Goal: Check status: Check status

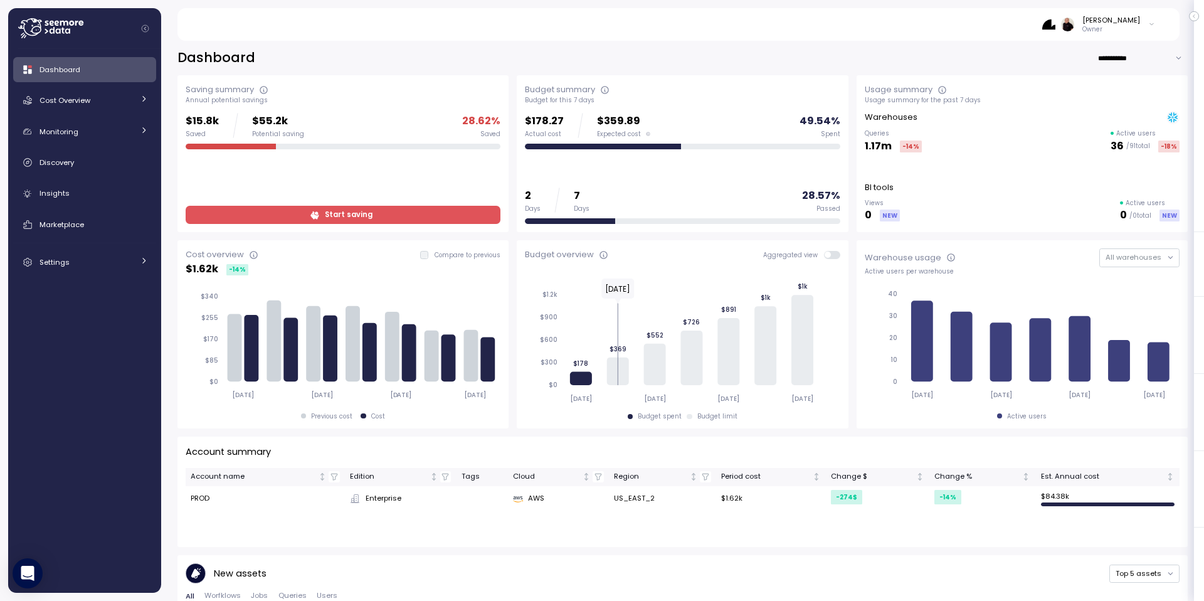
click at [1132, 24] on div "[PERSON_NAME]" at bounding box center [1111, 20] width 58 height 10
click at [34, 23] on icon at bounding box center [50, 28] width 65 height 20
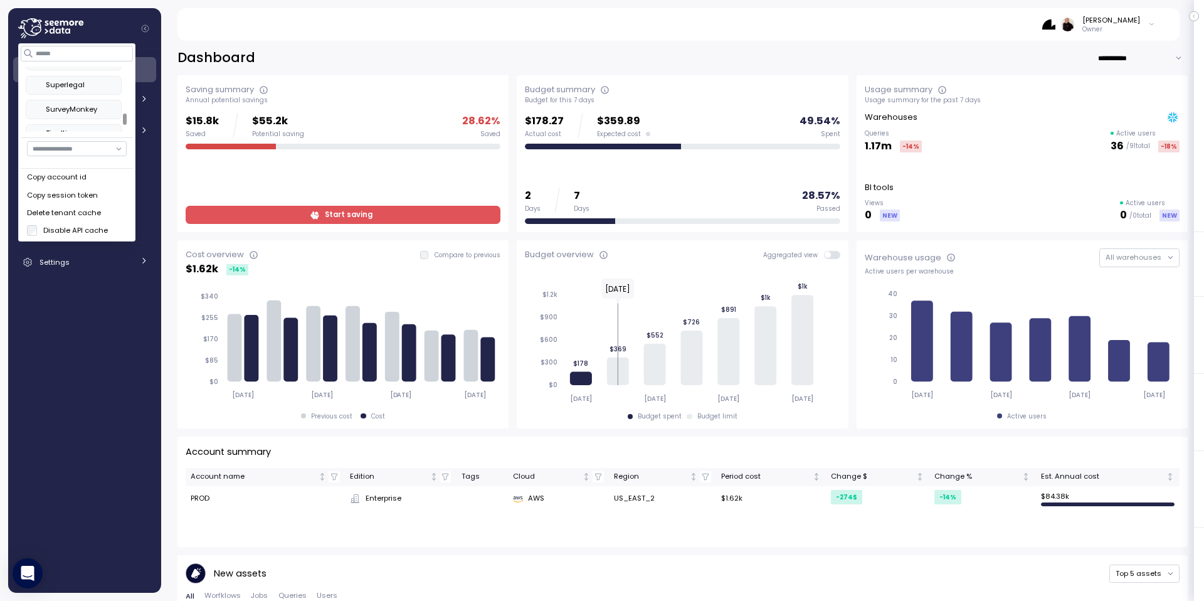
scroll to position [500, 0]
click at [81, 106] on div "SurveyMonkey" at bounding box center [74, 108] width 82 height 11
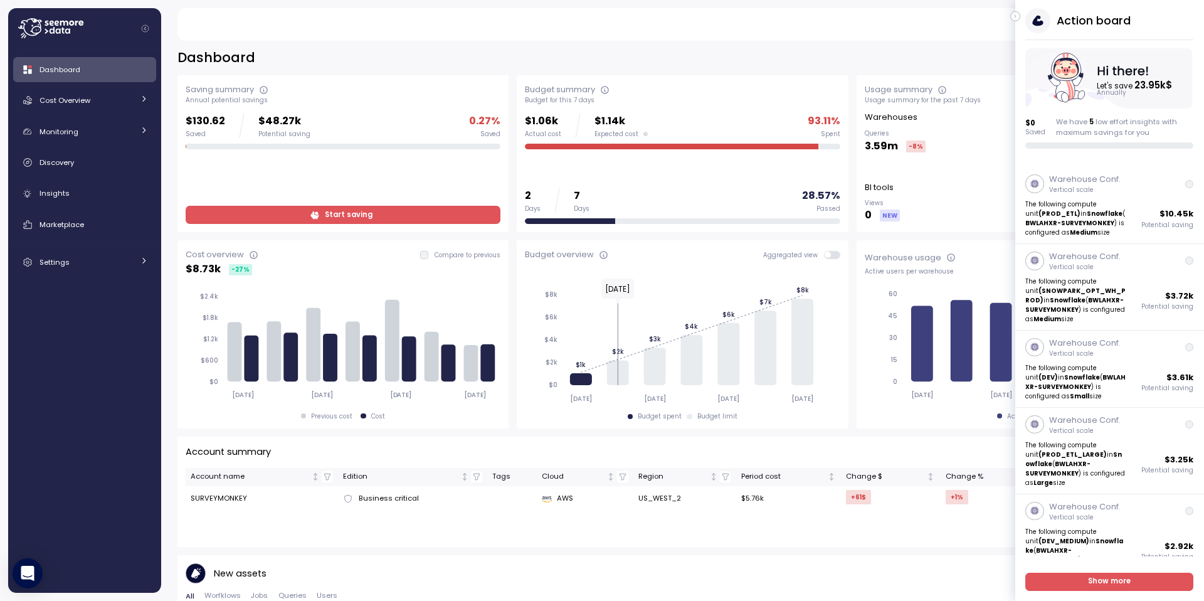
click at [1018, 16] on icon "button" at bounding box center [1016, 16] width 6 height 15
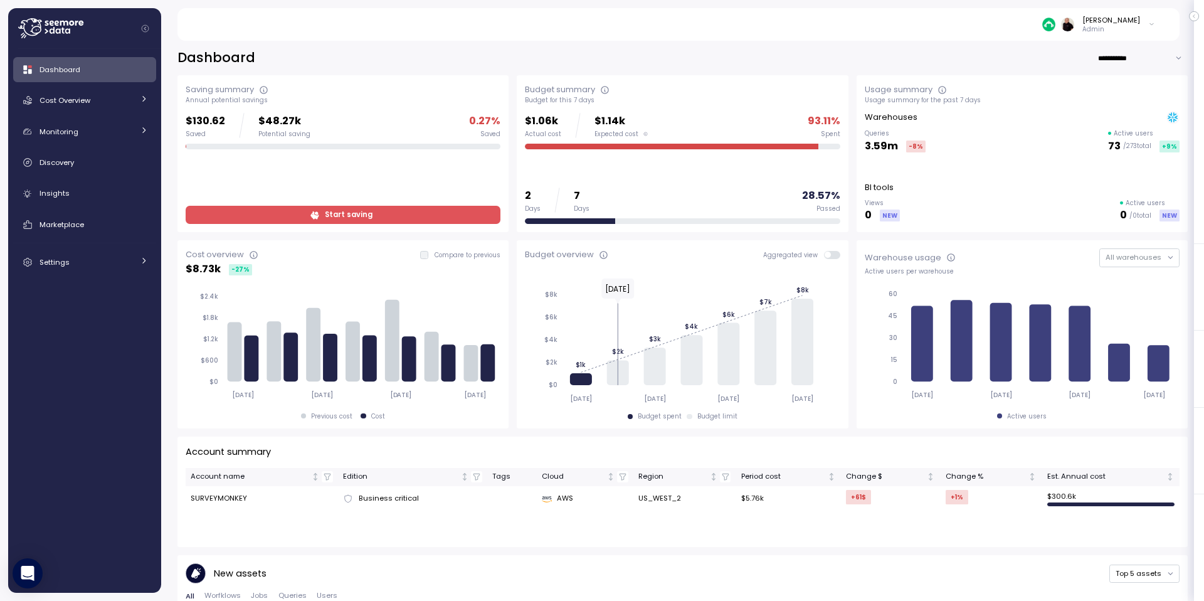
click at [1110, 52] on input "**********" at bounding box center [1142, 58] width 90 height 18
drag, startPoint x: 1122, startPoint y: 98, endPoint x: 1090, endPoint y: 120, distance: 38.4
click at [1120, 98] on div "Last 30 days" at bounding box center [1142, 100] width 46 height 10
type input "**********"
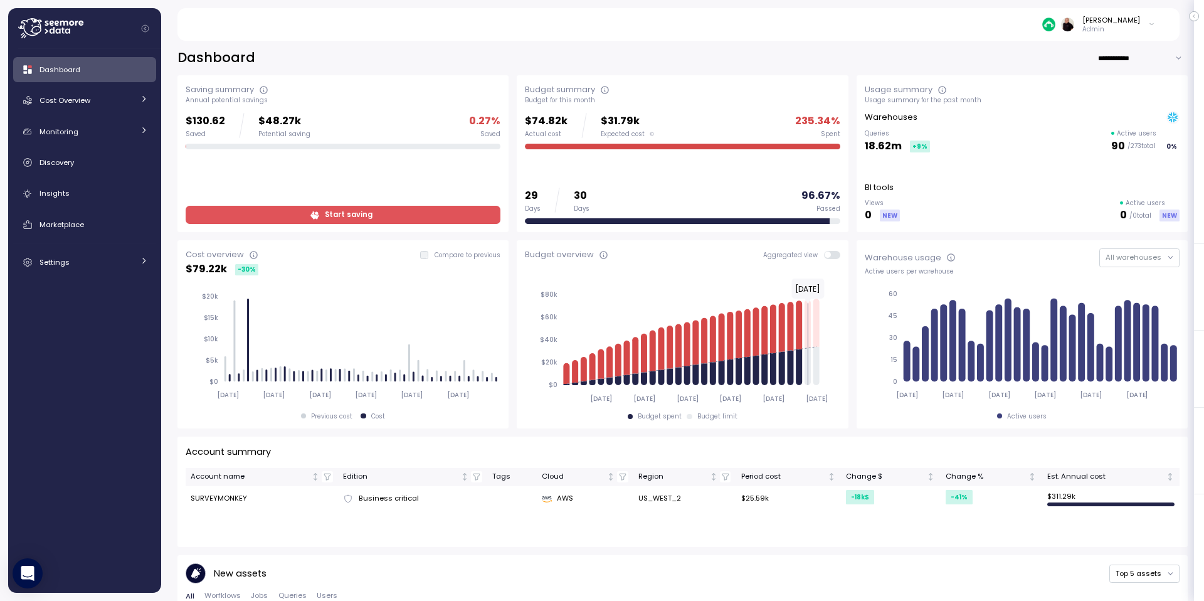
drag, startPoint x: 827, startPoint y: 253, endPoint x: 826, endPoint y: 266, distance: 12.6
click at [831, 254] on span at bounding box center [836, 255] width 10 height 8
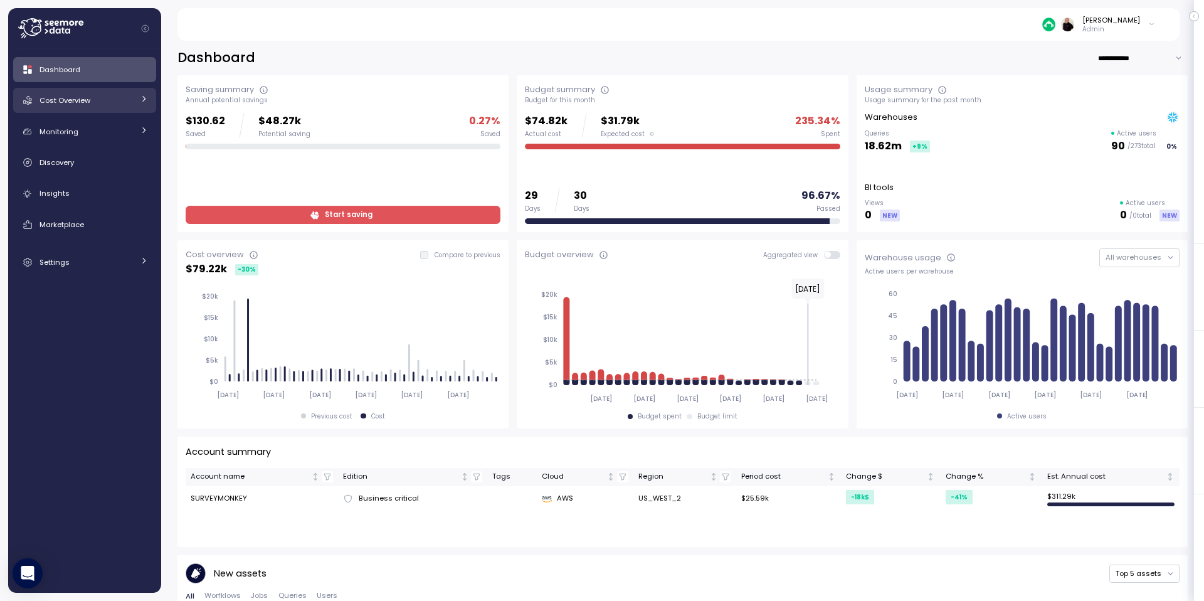
click at [78, 100] on span "Cost Overview" at bounding box center [65, 100] width 51 height 10
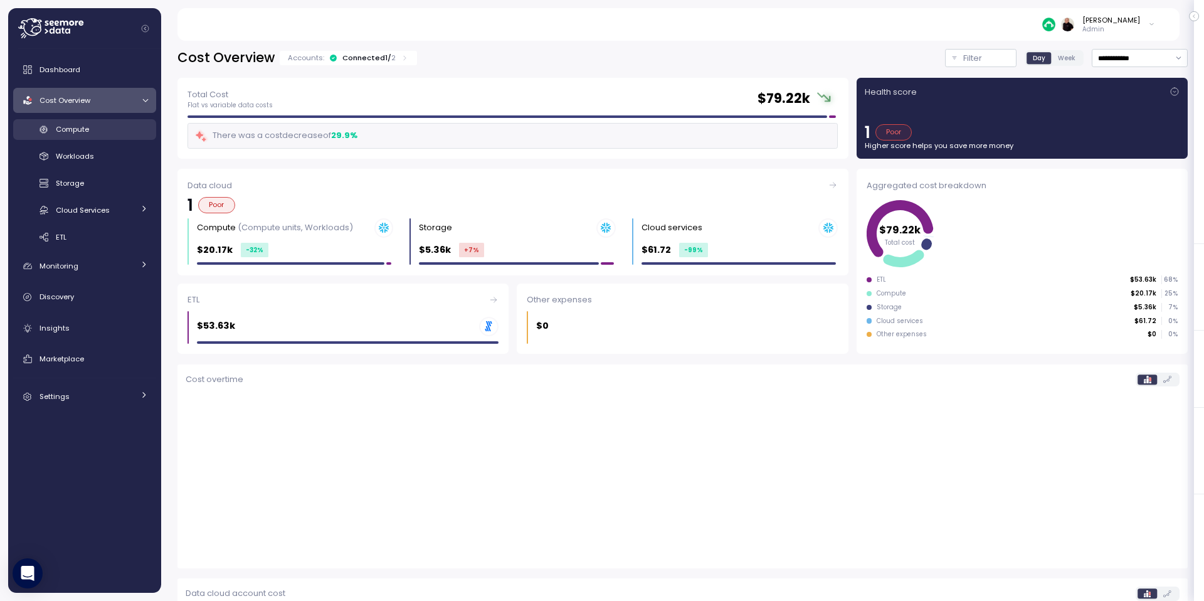
click at [78, 135] on link "Compute" at bounding box center [84, 129] width 143 height 21
